Goal: Navigation & Orientation: Find specific page/section

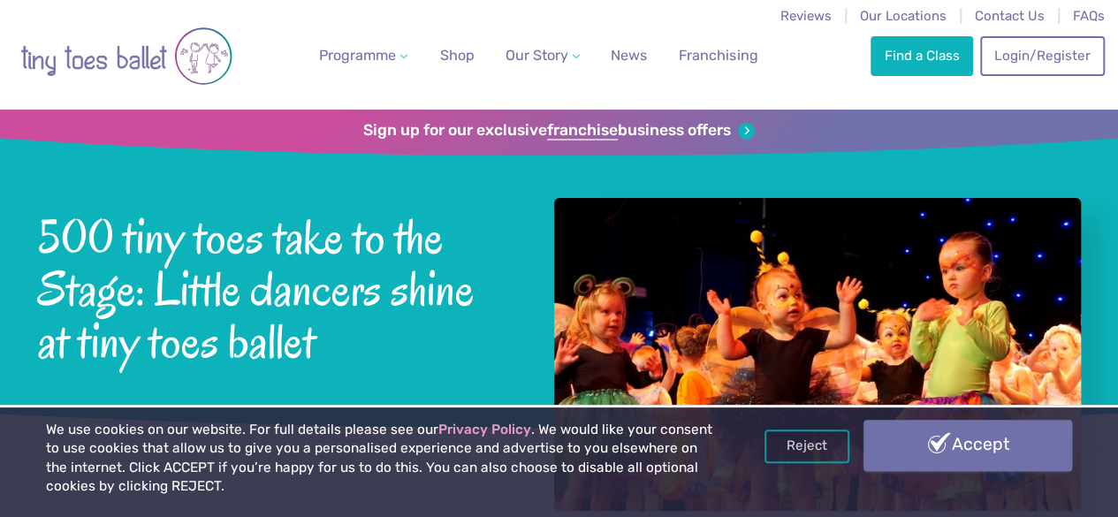
click at [981, 463] on link "Accept" at bounding box center [968, 445] width 209 height 51
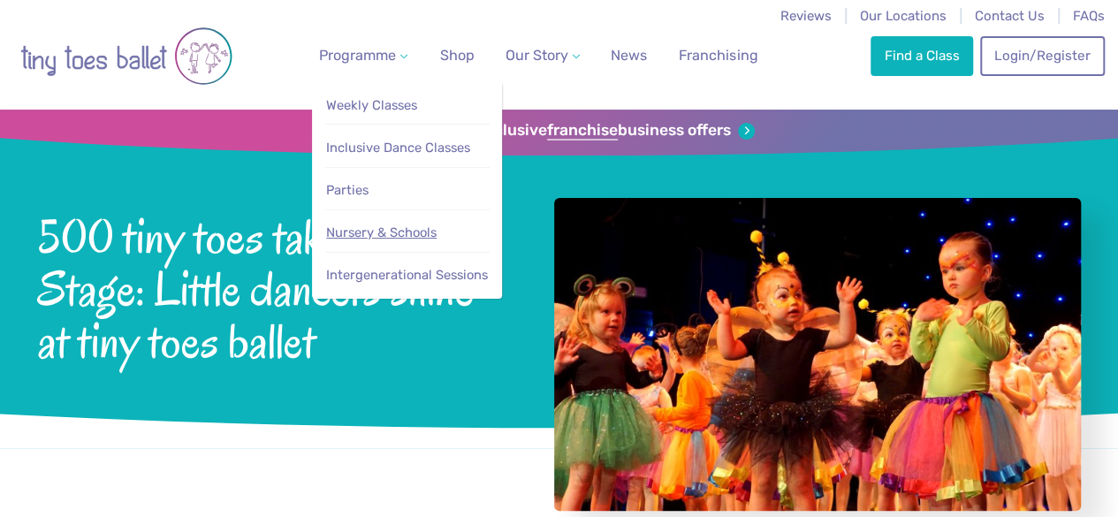
click at [398, 240] on span "Nursery & Schools" at bounding box center [381, 233] width 110 height 16
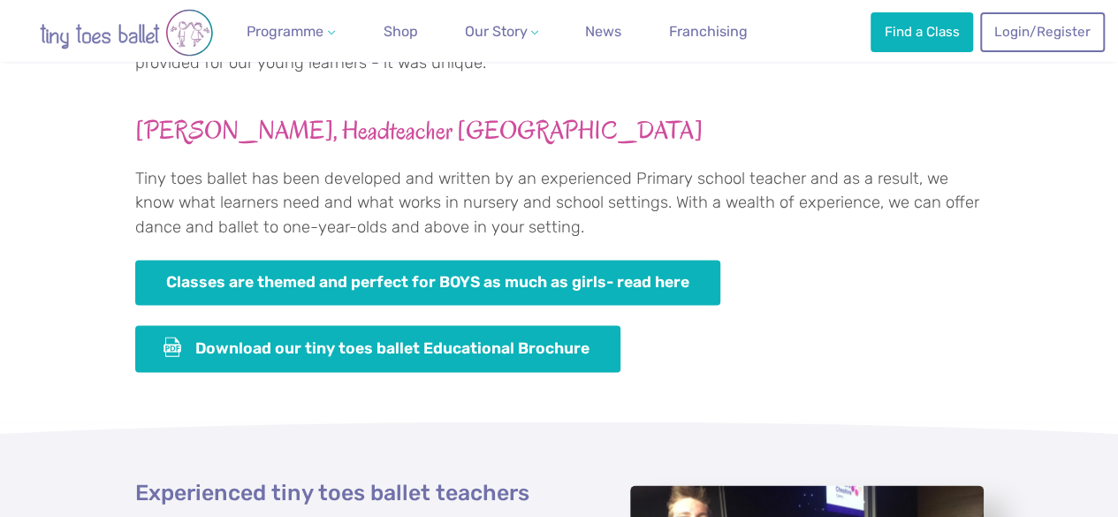
scroll to position [1305, 0]
